Goal: Find specific page/section: Find specific page/section

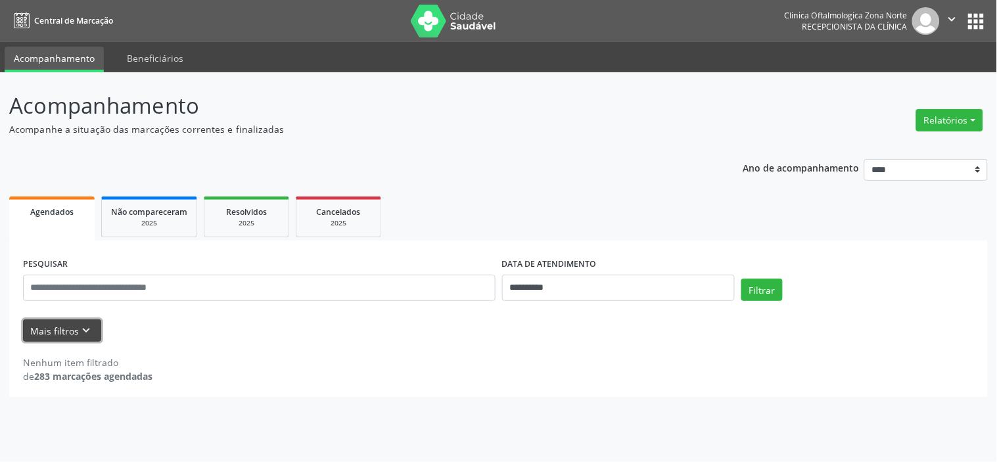
click at [75, 330] on button "Mais filtros keyboard_arrow_down" at bounding box center [62, 330] width 78 height 23
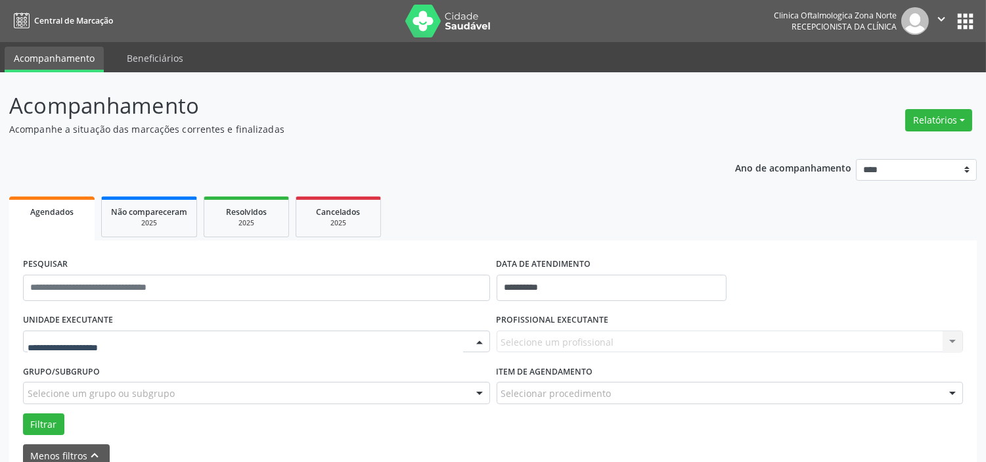
click at [119, 331] on div at bounding box center [256, 342] width 467 height 22
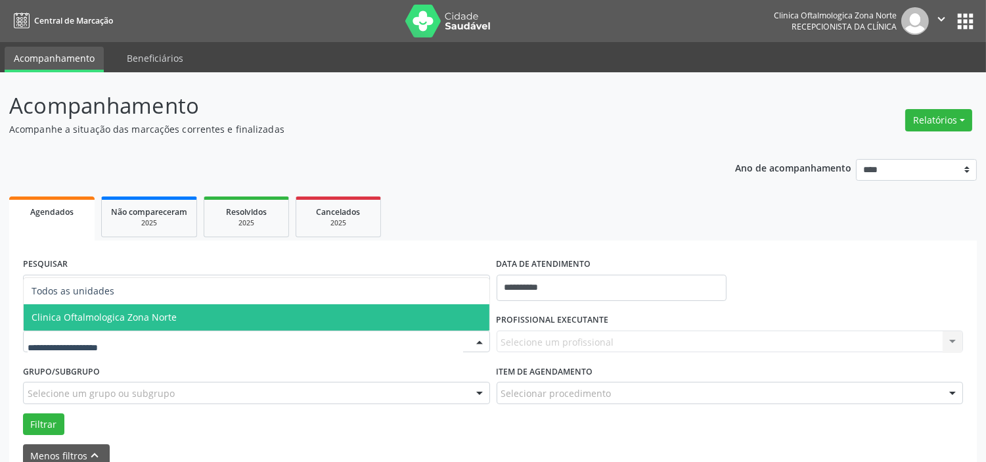
click at [161, 318] on span "Clinica Oftalmologica Zona Norte" at bounding box center [104, 317] width 145 height 12
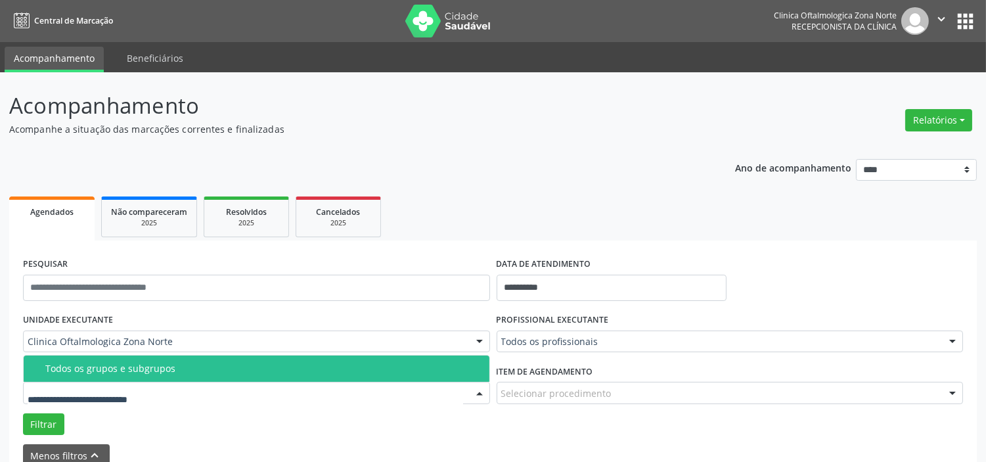
click at [173, 365] on div "Todos os grupos e subgrupos" at bounding box center [263, 368] width 436 height 11
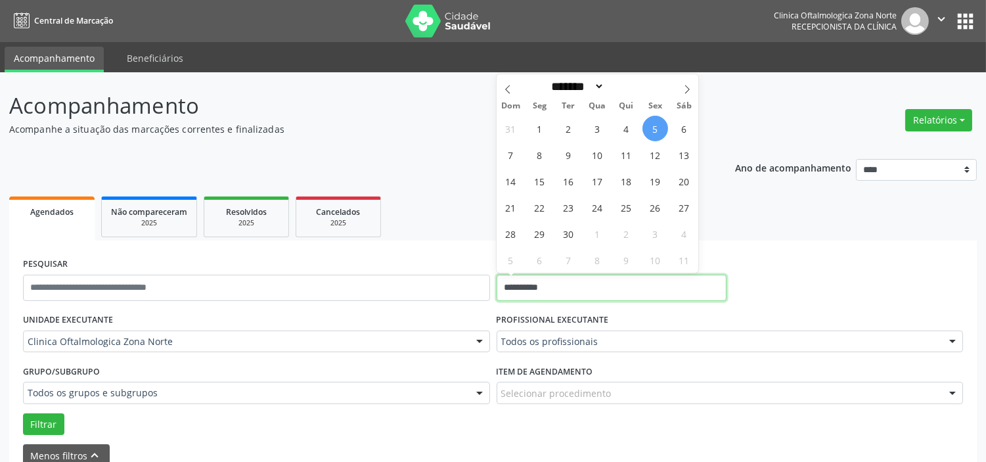
click at [598, 287] on input "**********" at bounding box center [612, 288] width 230 height 26
click at [687, 127] on span "6" at bounding box center [685, 129] width 26 height 26
type input "**********"
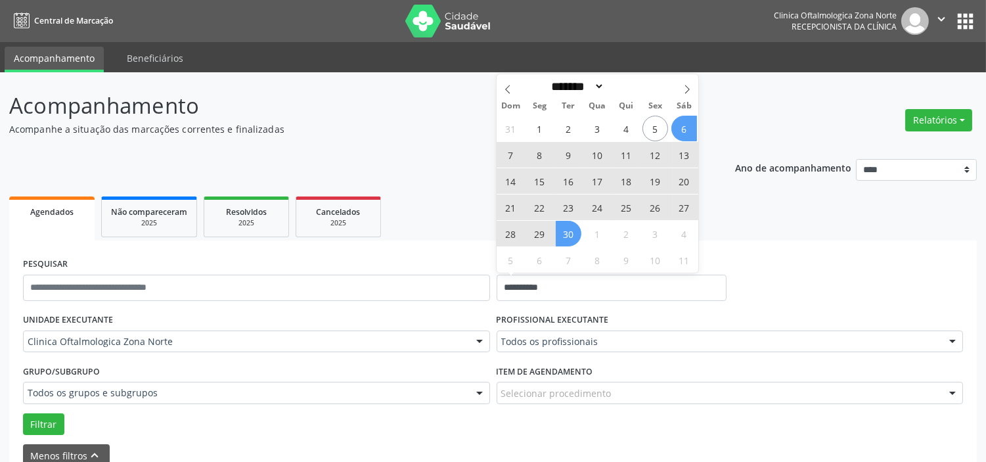
click at [569, 246] on span "30" at bounding box center [569, 234] width 26 height 26
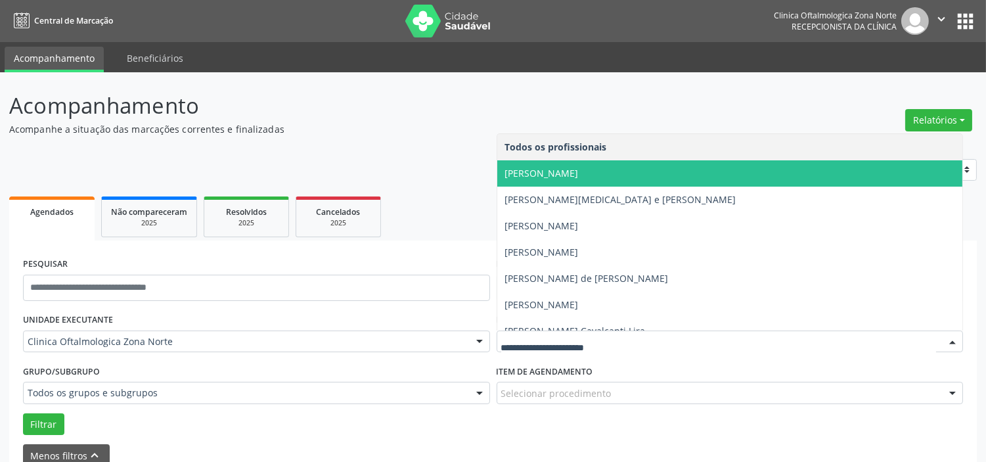
click at [567, 179] on span "[PERSON_NAME]" at bounding box center [730, 173] width 466 height 26
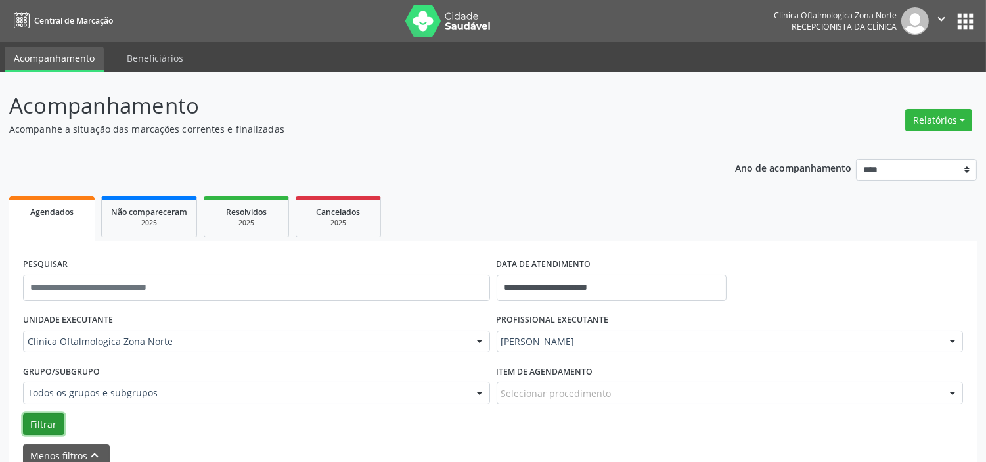
click at [40, 424] on button "Filtrar" at bounding box center [43, 424] width 41 height 22
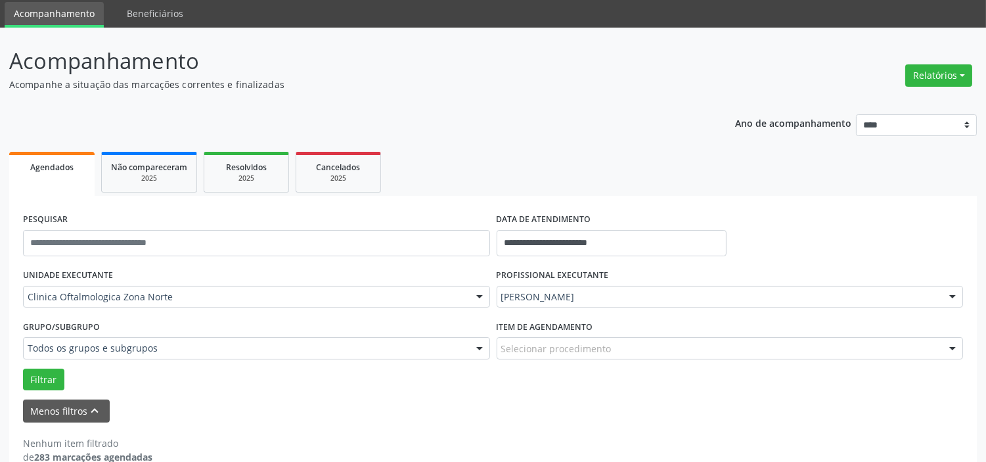
scroll to position [68, 0]
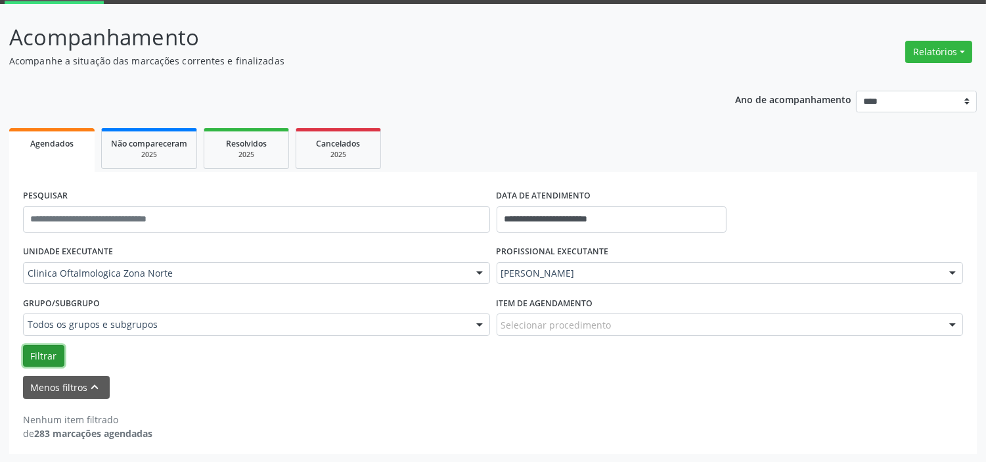
click at [37, 357] on button "Filtrar" at bounding box center [43, 356] width 41 height 22
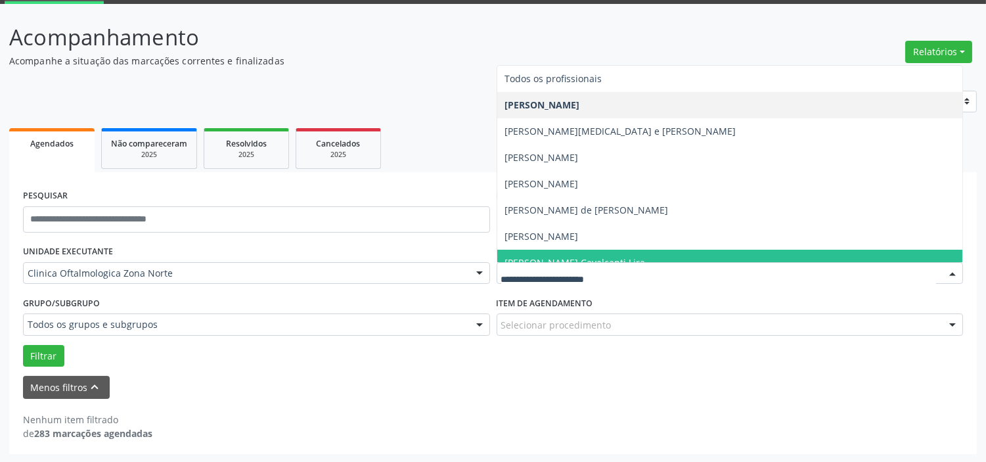
scroll to position [66, 0]
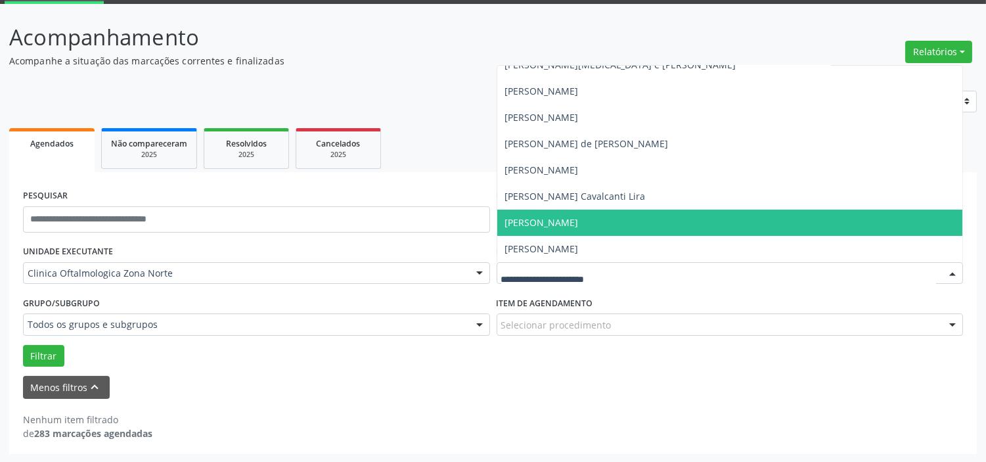
click at [570, 217] on span "[PERSON_NAME]" at bounding box center [542, 222] width 74 height 12
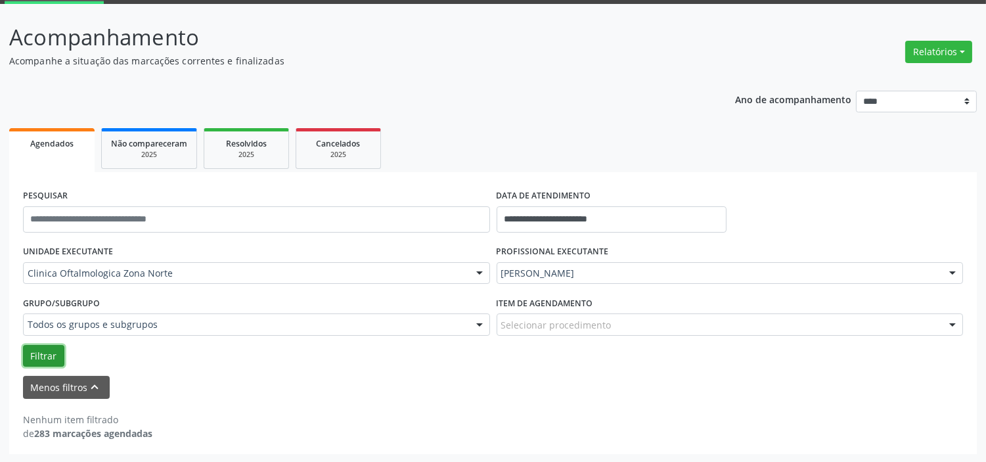
click at [42, 352] on button "Filtrar" at bounding box center [43, 356] width 41 height 22
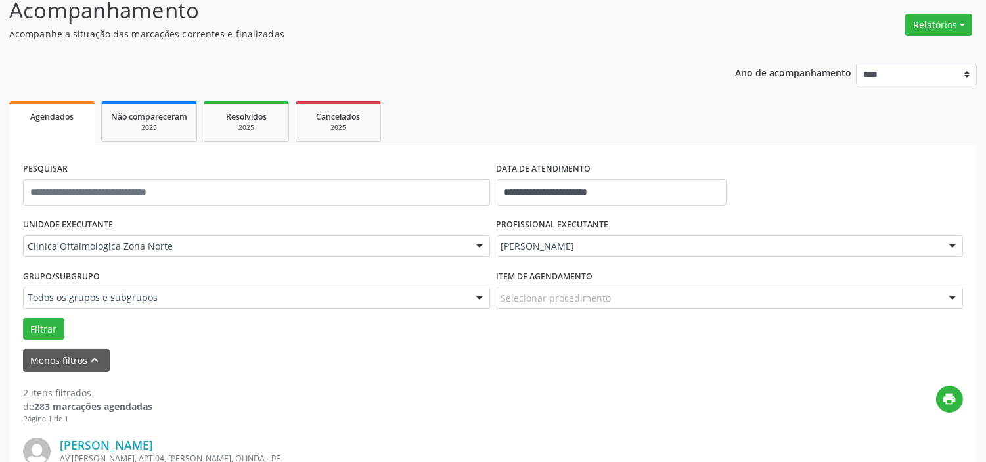
scroll to position [93, 0]
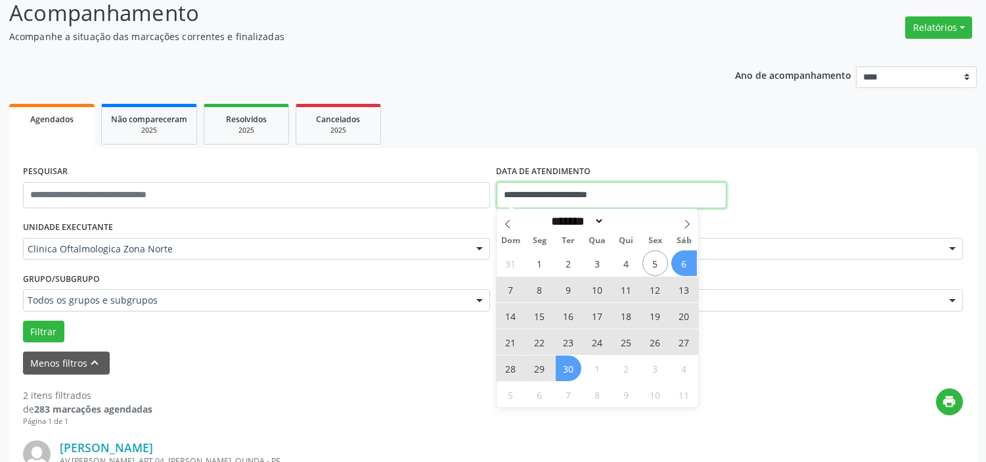
click at [577, 202] on input "**********" at bounding box center [612, 195] width 230 height 26
click at [687, 221] on icon at bounding box center [687, 224] width 5 height 9
select select "*"
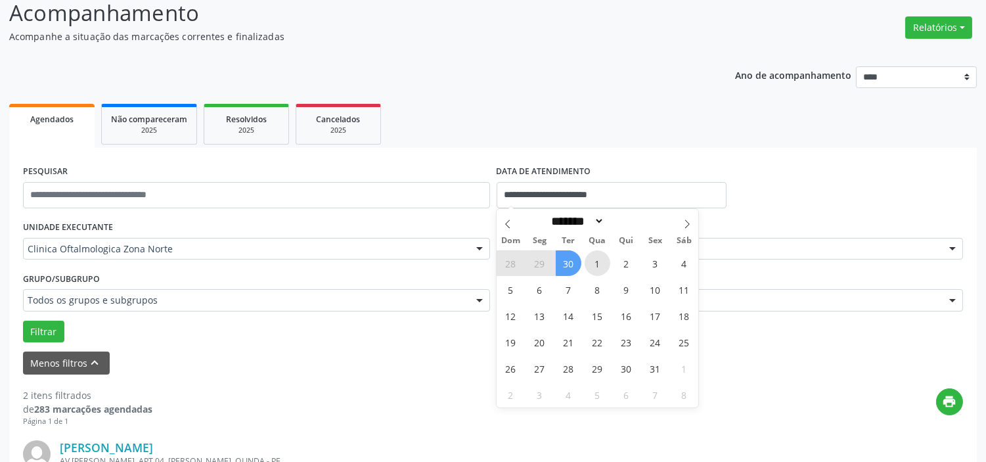
click at [594, 266] on span "1" at bounding box center [598, 263] width 26 height 26
type input "**********"
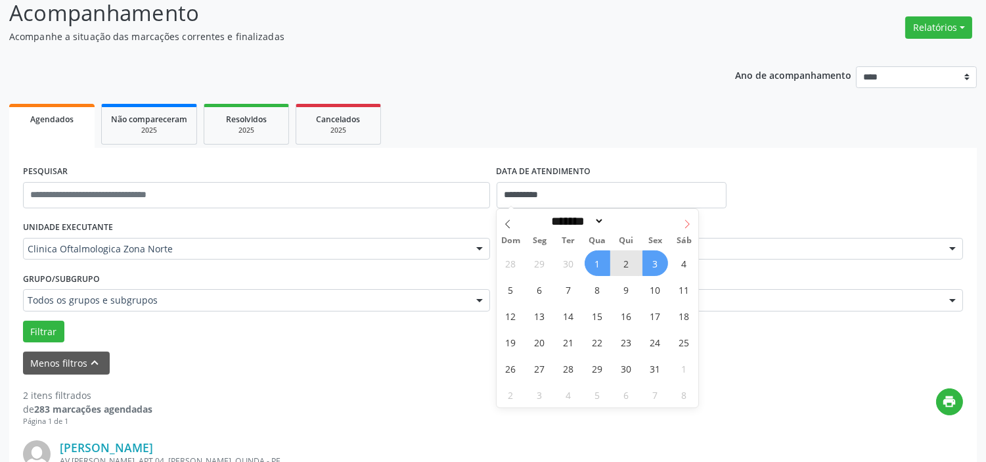
click at [684, 224] on icon at bounding box center [687, 223] width 9 height 9
select select "**"
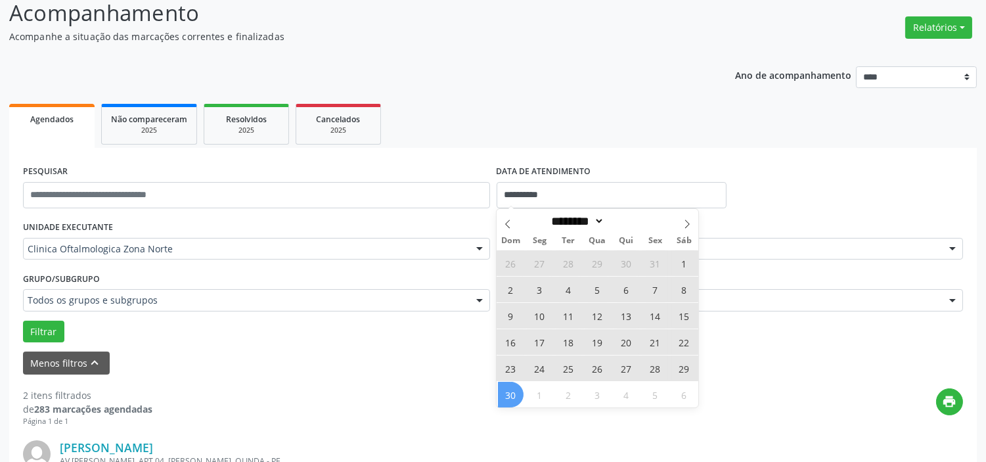
click at [518, 389] on span "30" at bounding box center [511, 395] width 26 height 26
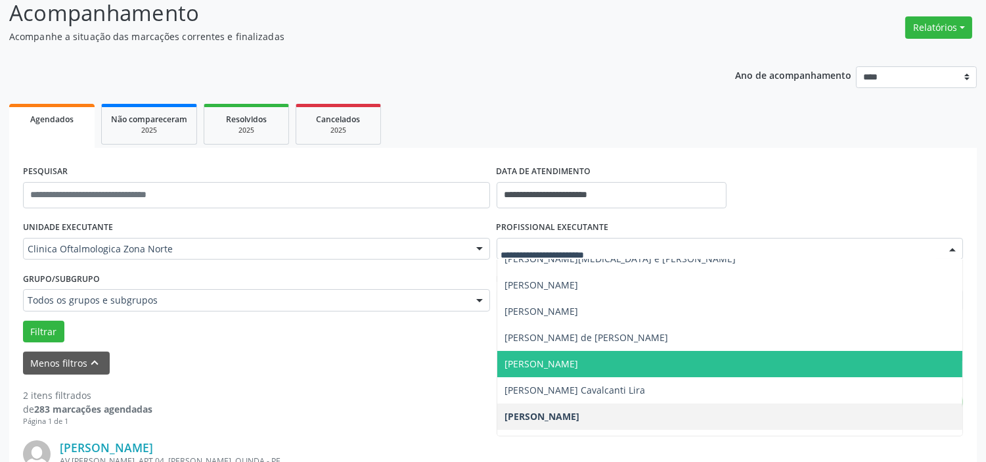
click at [568, 362] on span "[PERSON_NAME]" at bounding box center [542, 363] width 74 height 12
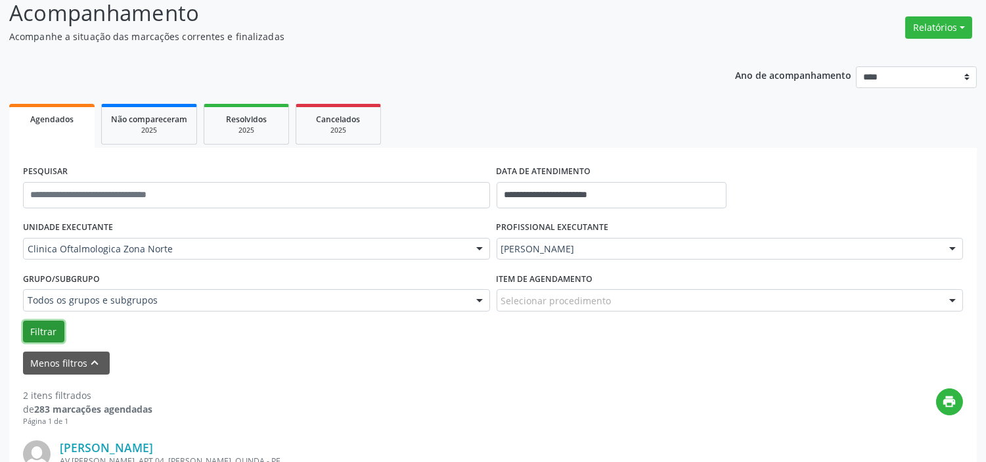
click at [46, 327] on button "Filtrar" at bounding box center [43, 332] width 41 height 22
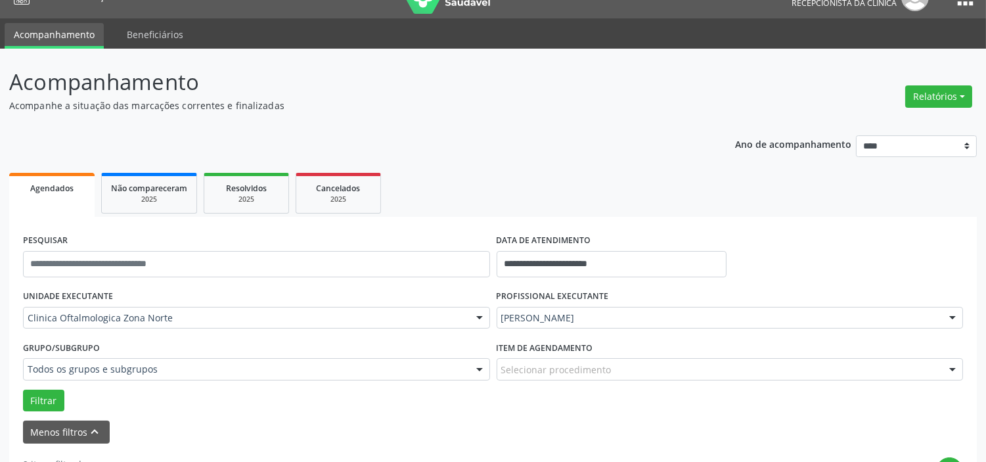
scroll to position [20, 0]
